Goal: Register for event/course

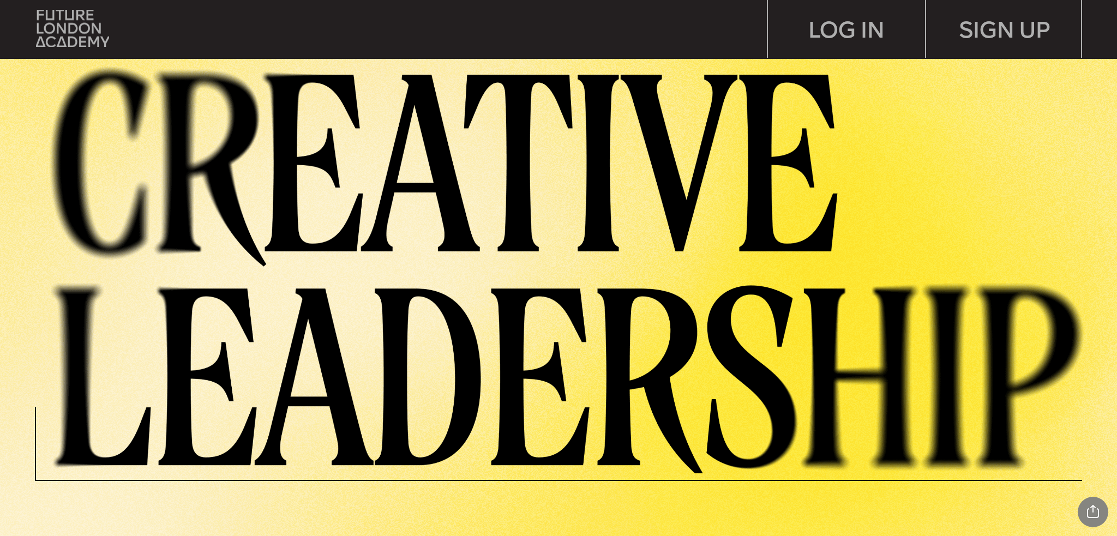
click at [827, 100] on img at bounding box center [577, 267] width 1079 height 414
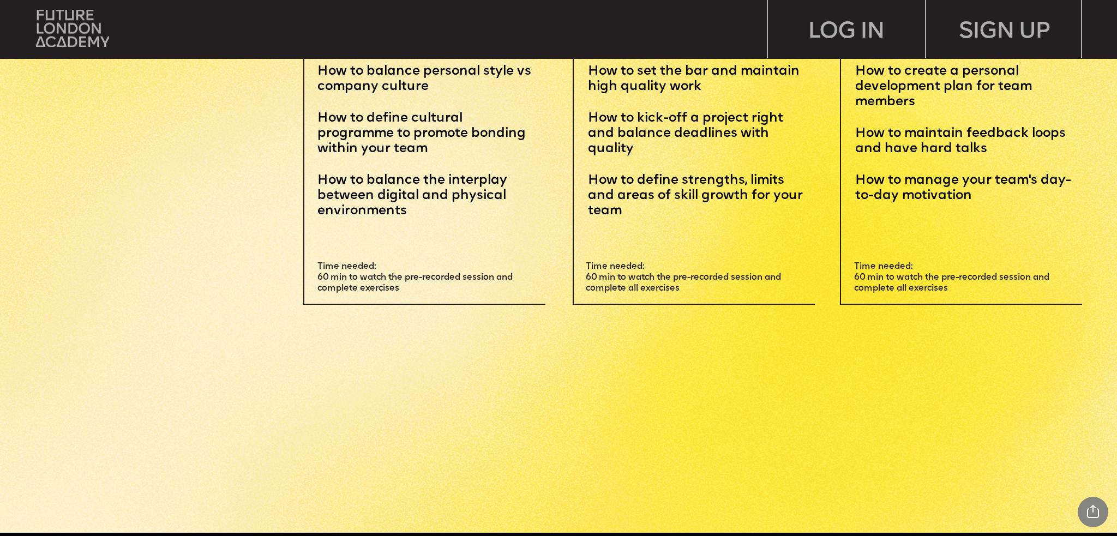
scroll to position [3983, 0]
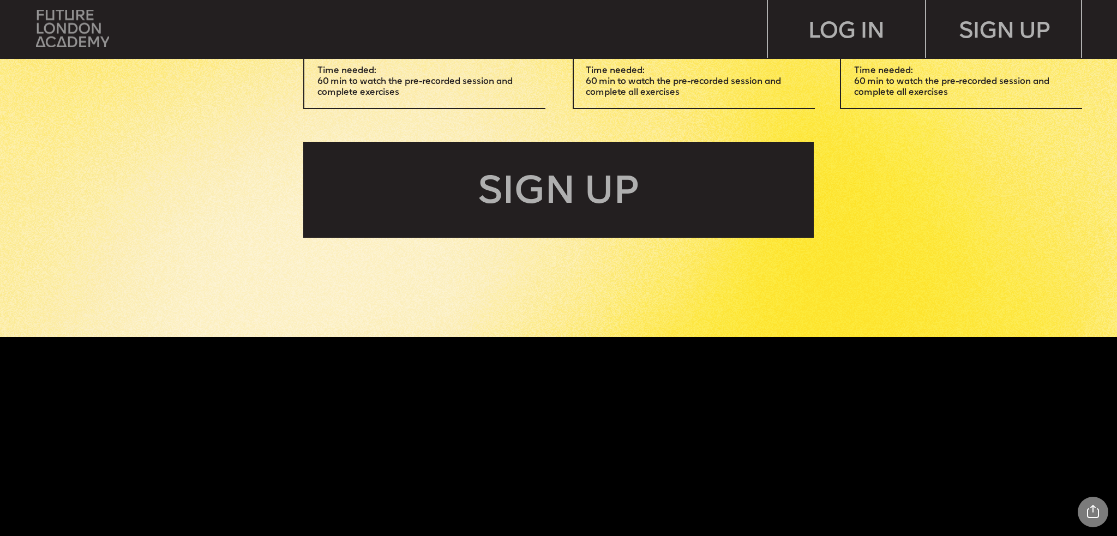
click at [103, 19] on img at bounding box center [72, 28] width 73 height 37
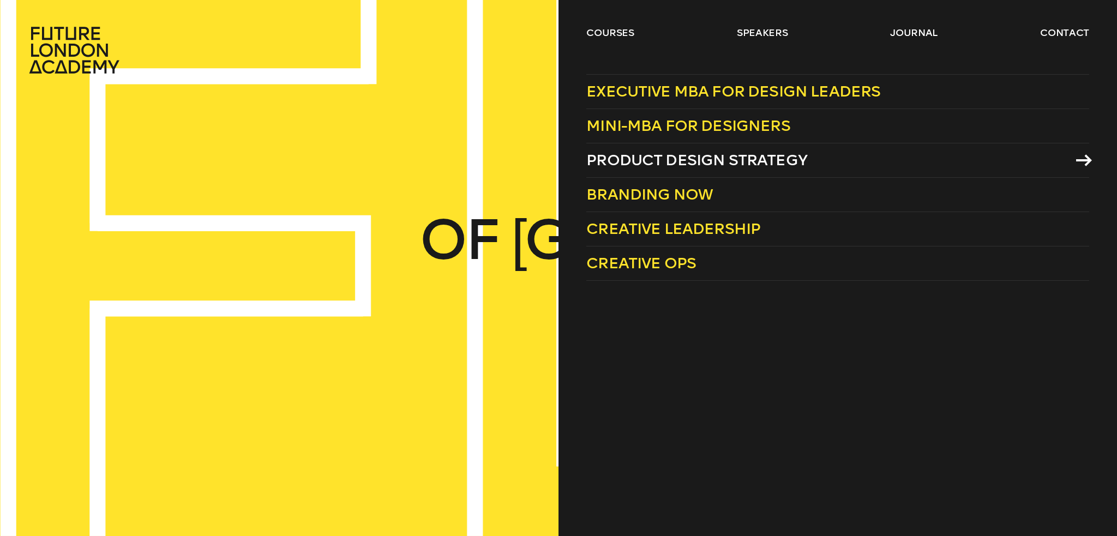
click at [675, 159] on span "Product Design Strategy" at bounding box center [697, 160] width 221 height 18
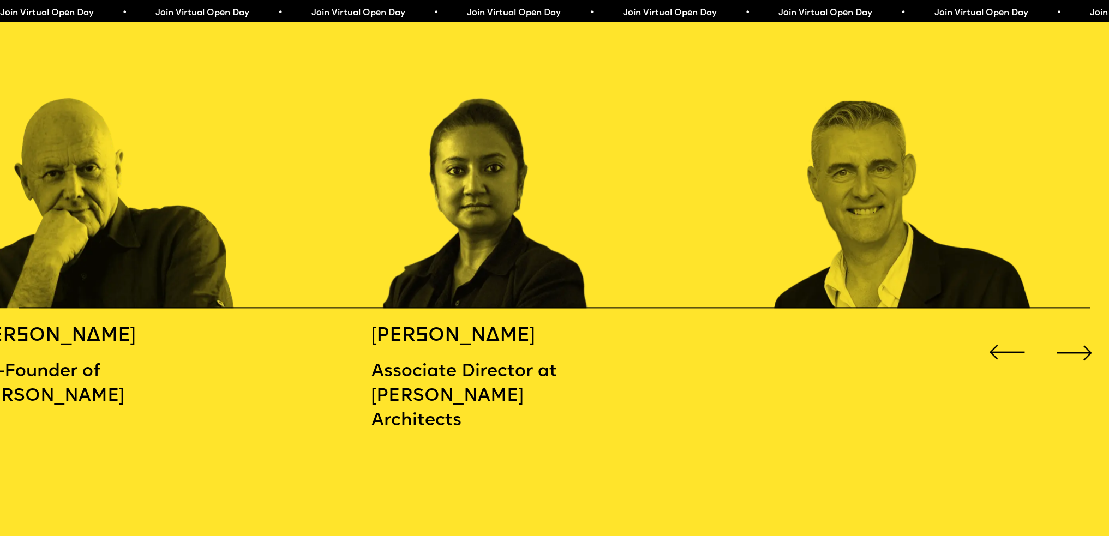
scroll to position [1746, 0]
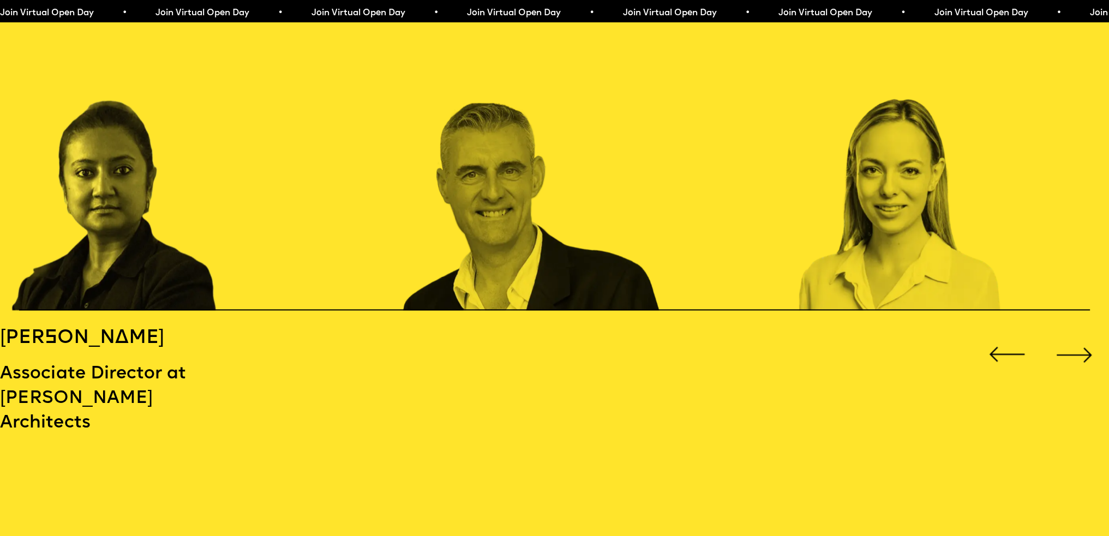
click at [399, 200] on img "3 / 16" at bounding box center [532, 154] width 266 height 310
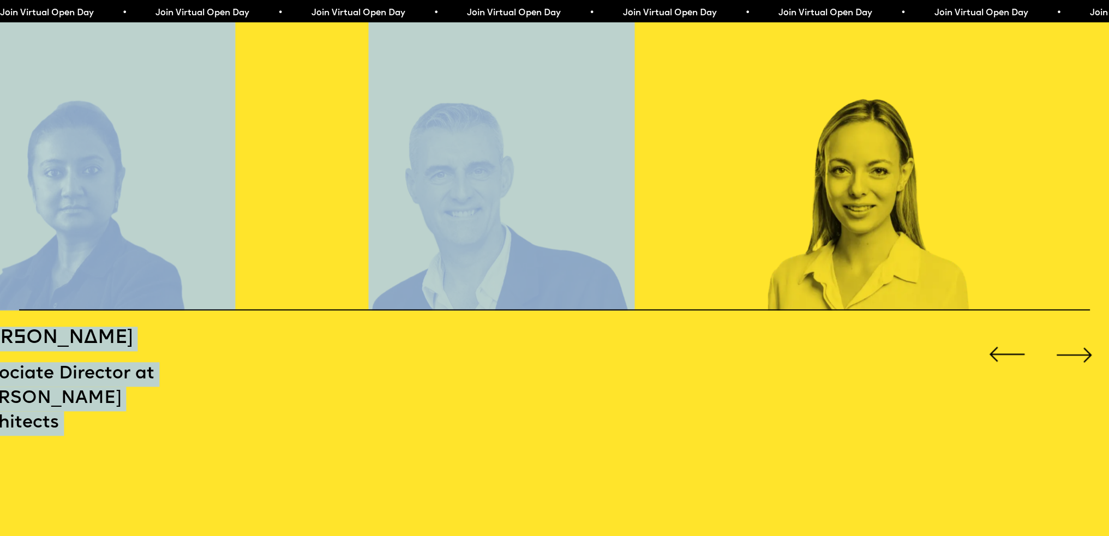
drag, startPoint x: 797, startPoint y: 180, endPoint x: 602, endPoint y: 187, distance: 194.9
click at [627, 187] on div "MICHAEL WOLFF Co-Founder of Wolff Olins BIDISHA SINHA Associate Director at Zah…" at bounding box center [554, 221] width 1109 height 444
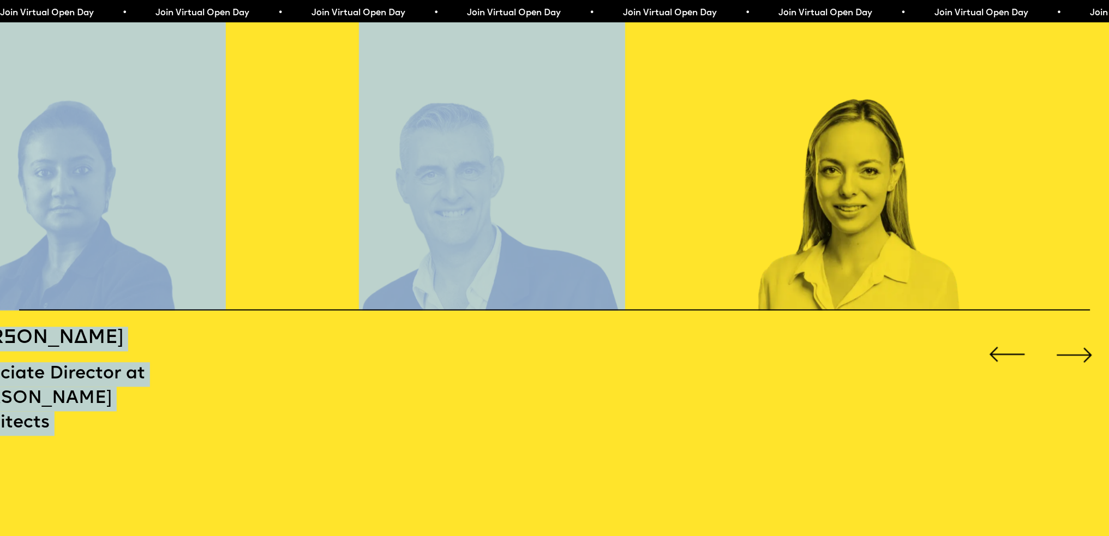
click at [476, 229] on img "3 / 16" at bounding box center [492, 154] width 266 height 310
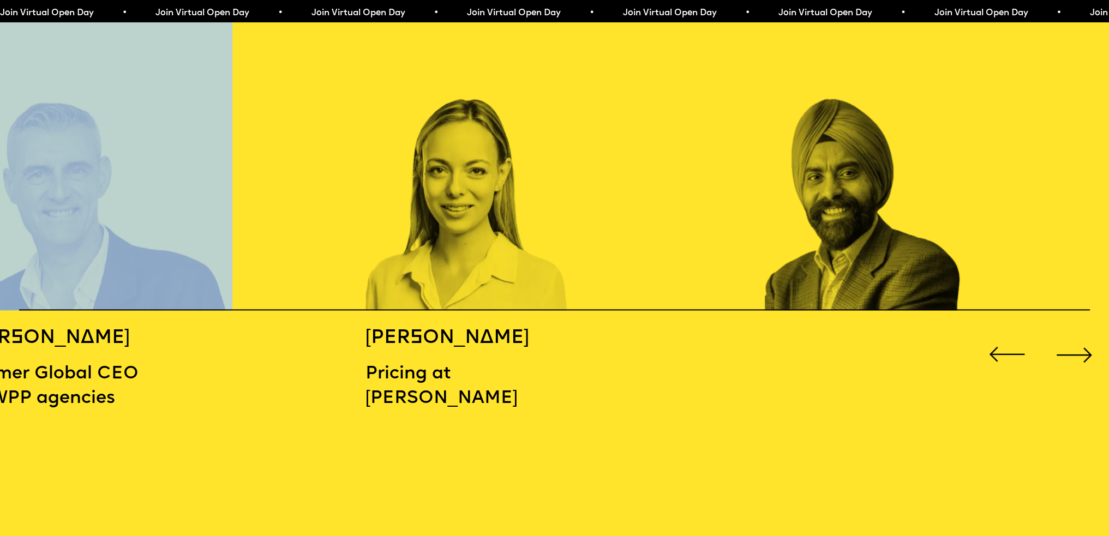
click at [507, 366] on p "Pricing at Deel" at bounding box center [499, 386] width 266 height 49
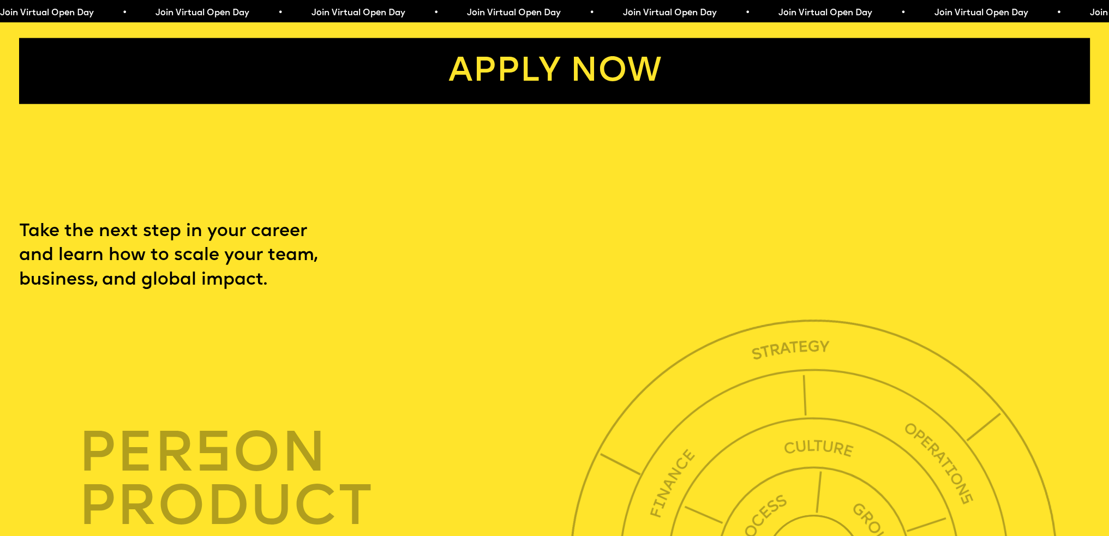
click at [489, 104] on link "Apply now" at bounding box center [554, 71] width 1070 height 66
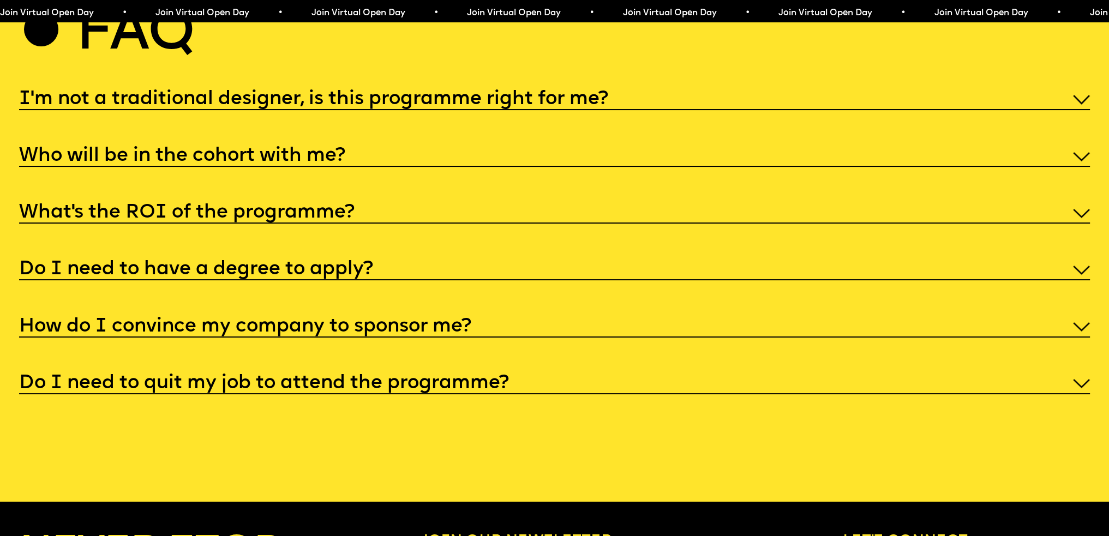
scroll to position [5805, 0]
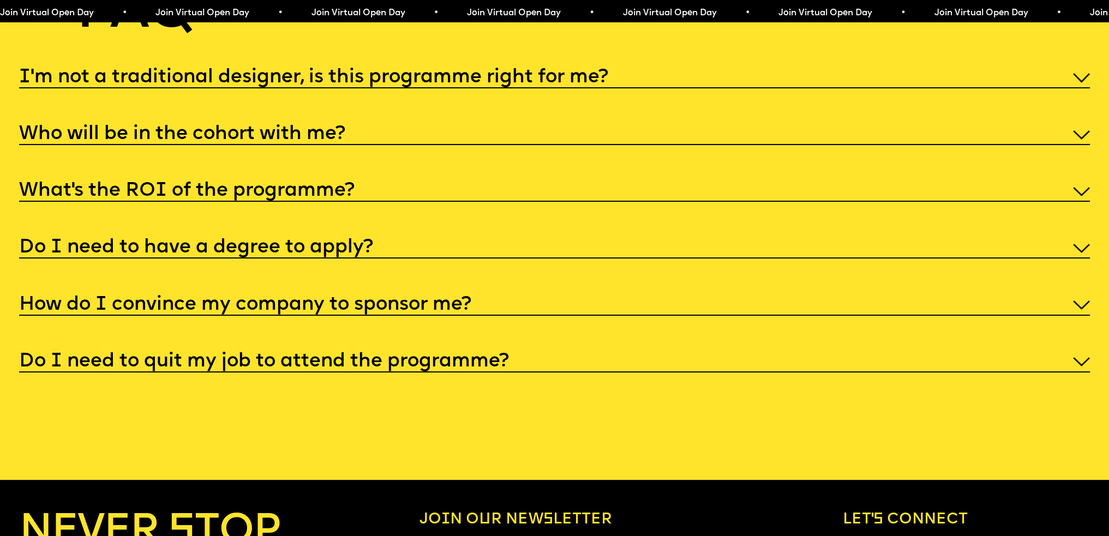
click at [296, 254] on h5 "Do I need to have a degree to apply?" at bounding box center [196, 248] width 354 height 11
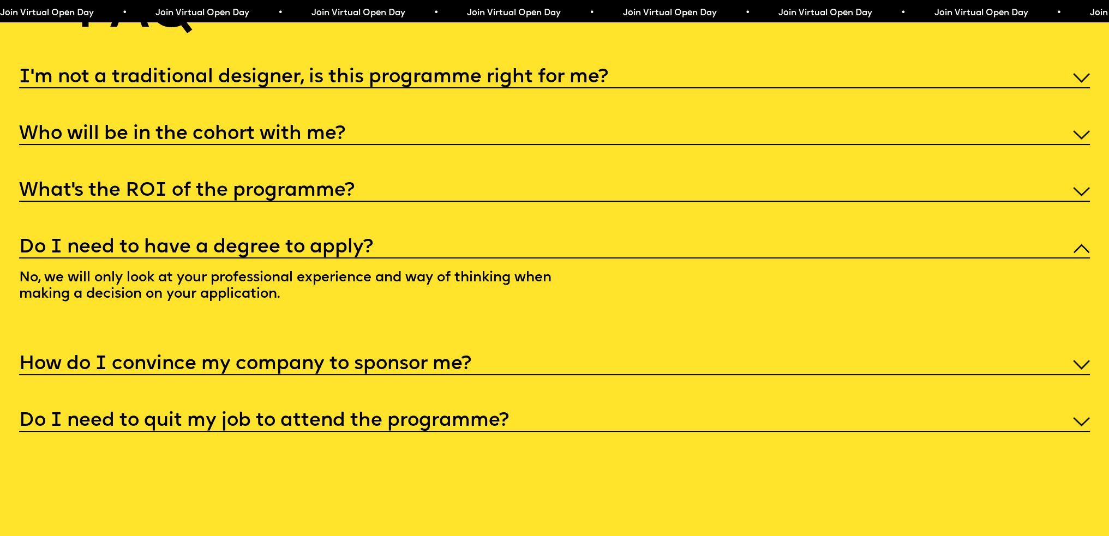
click at [298, 254] on h5 "Do I need to have a degree to apply?" at bounding box center [196, 248] width 354 height 11
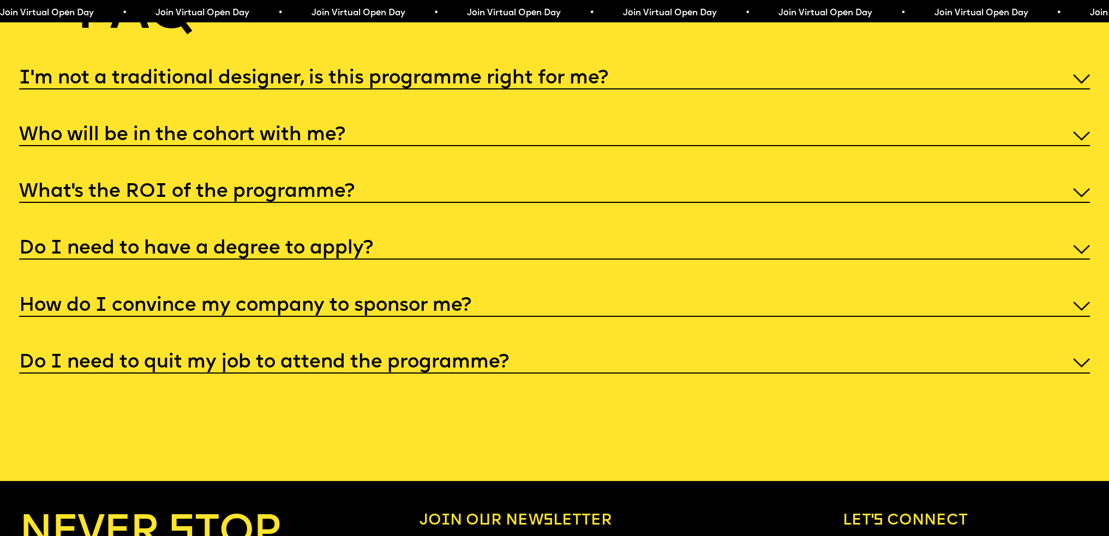
drag, startPoint x: 242, startPoint y: 477, endPoint x: 246, endPoint y: 460, distance: 17.5
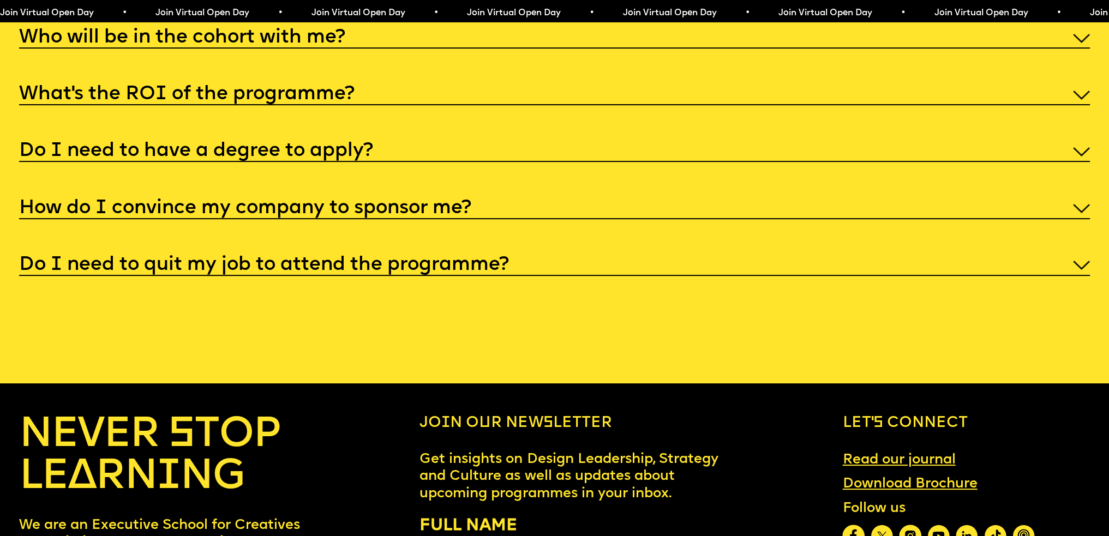
scroll to position [5913, 0]
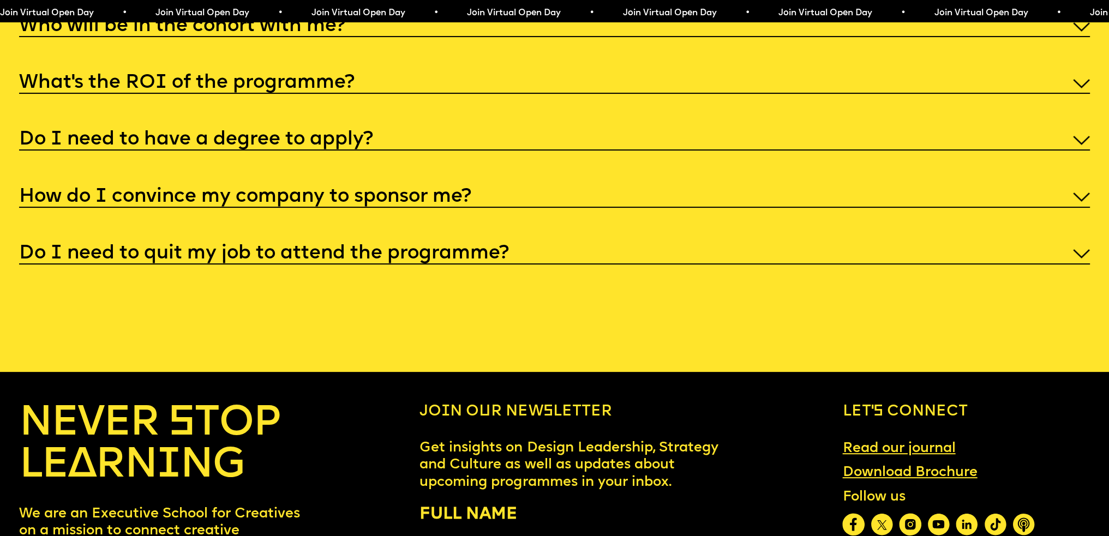
click at [289, 260] on h5 "Do I need to quit my job to attend the programme?" at bounding box center [264, 254] width 490 height 11
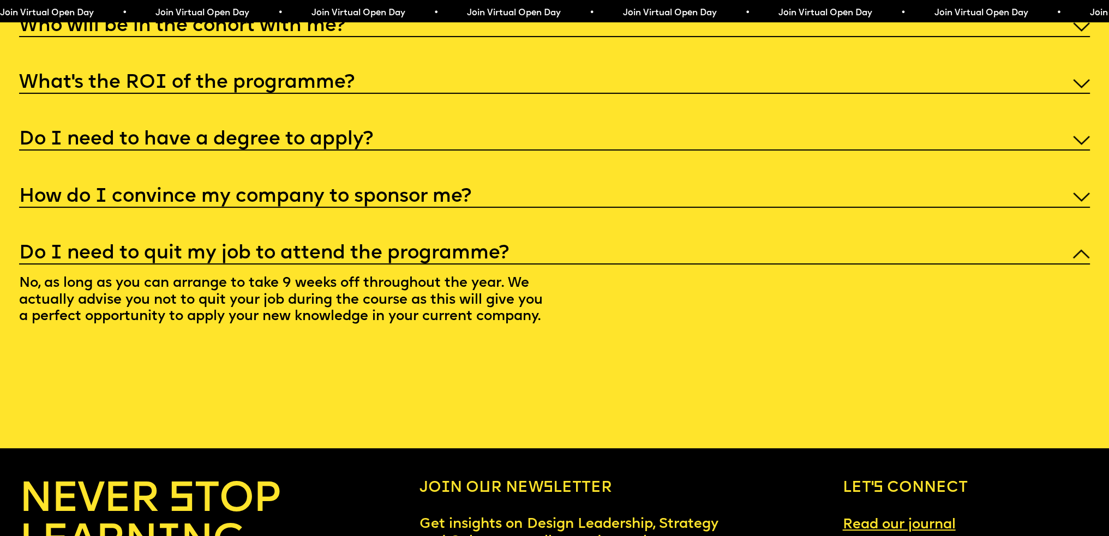
click at [289, 260] on h5 "Do I need to quit my job to attend the programme?" at bounding box center [264, 254] width 490 height 11
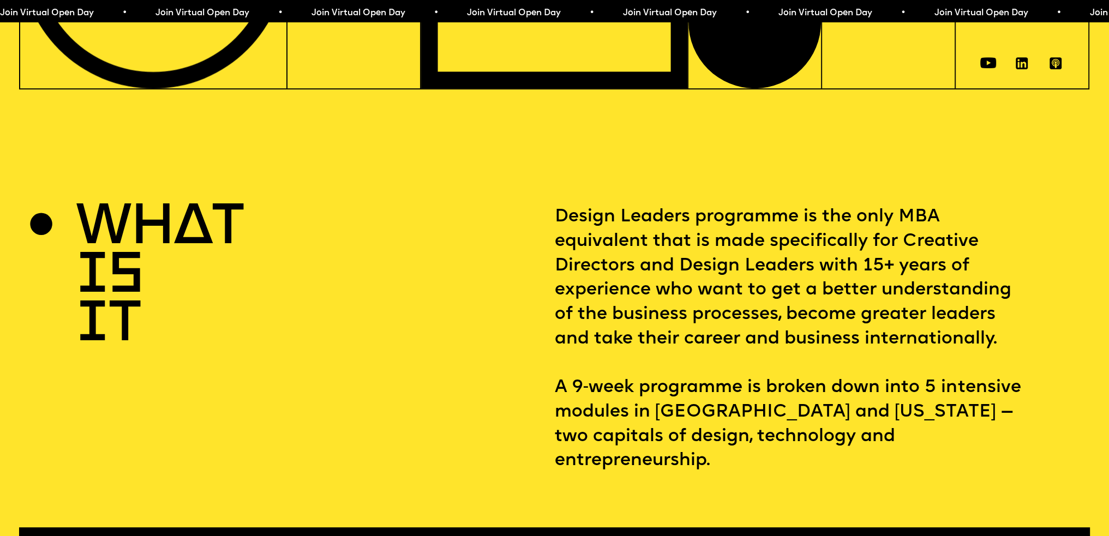
scroll to position [0, 0]
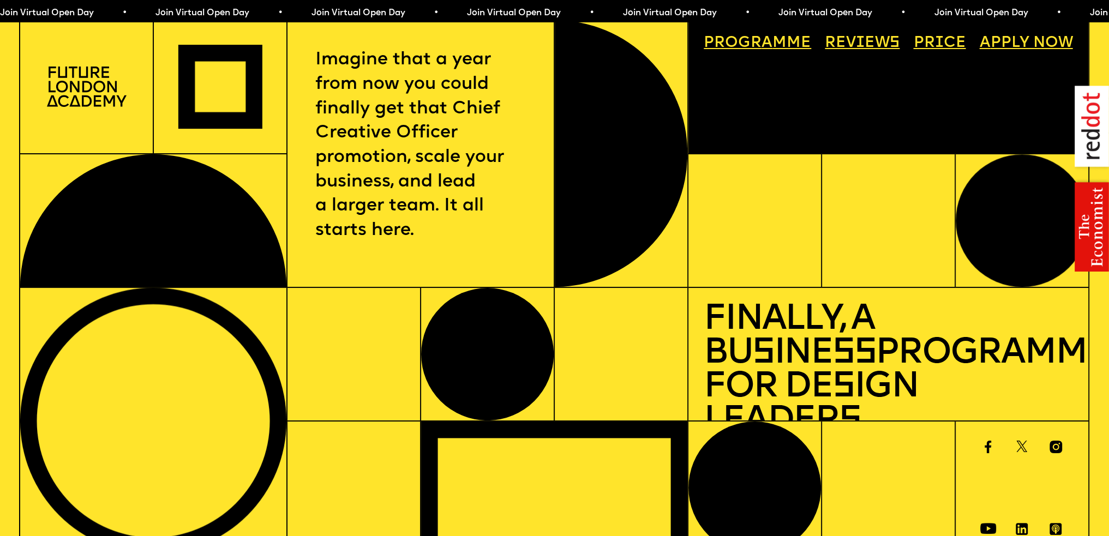
drag, startPoint x: 340, startPoint y: 349, endPoint x: 307, endPoint y: 95, distance: 255.9
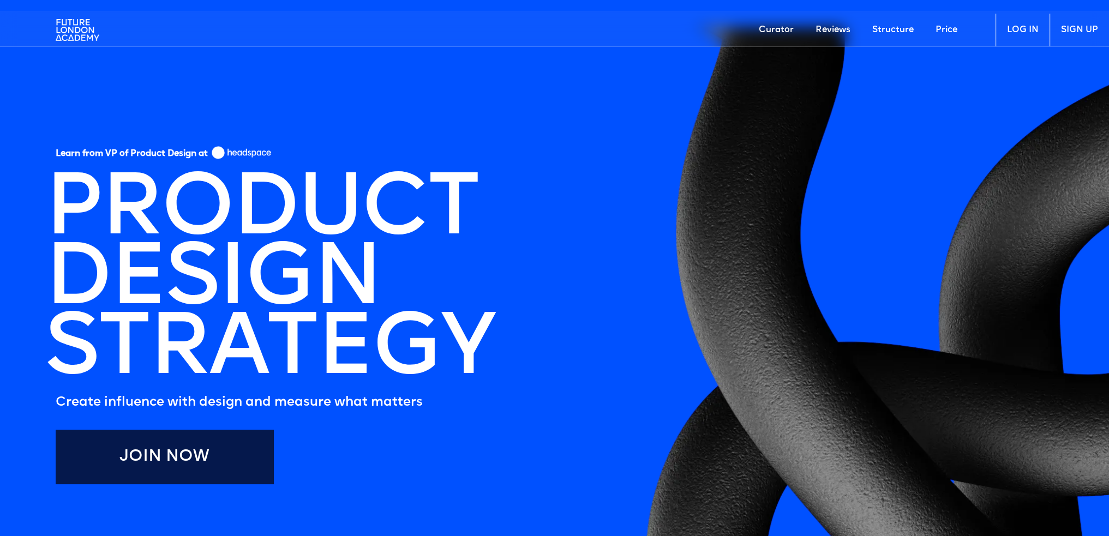
drag, startPoint x: 285, startPoint y: 220, endPoint x: 292, endPoint y: 40, distance: 180.2
